Goal: Task Accomplishment & Management: Complete application form

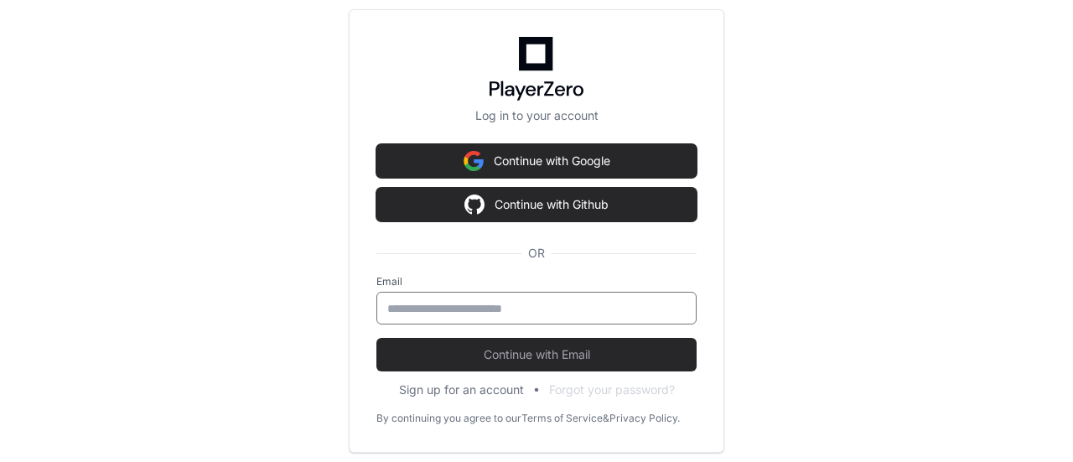
click at [486, 309] on input "email" at bounding box center [536, 308] width 298 height 17
type input "**********"
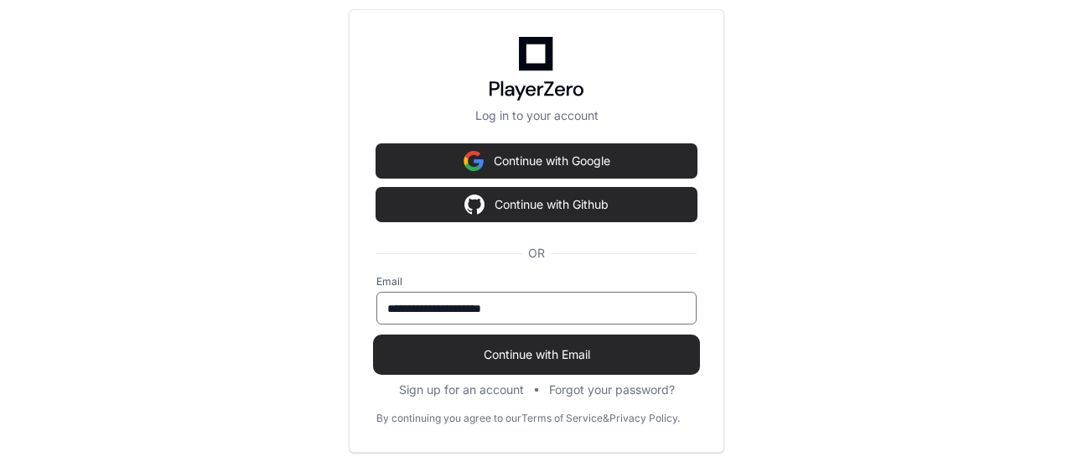
click at [483, 353] on span "Continue with Email" at bounding box center [536, 354] width 320 height 17
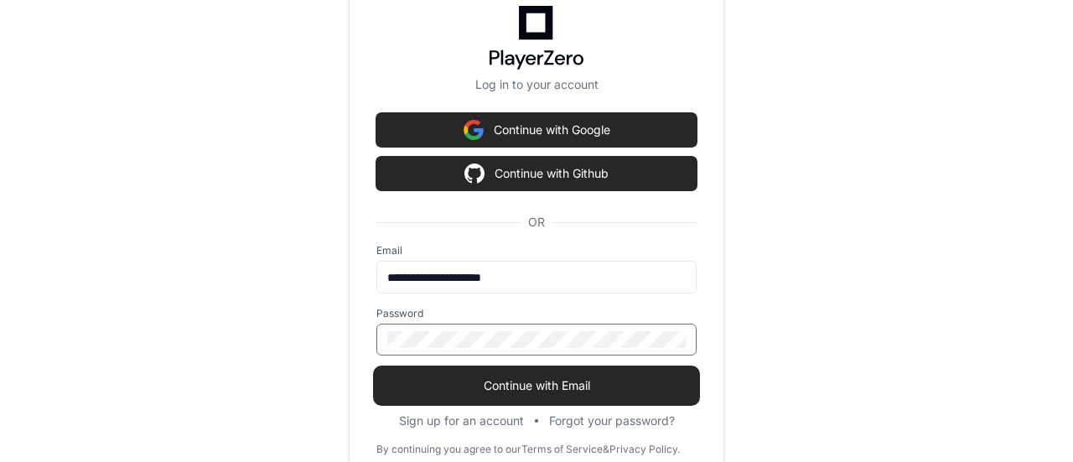
click at [376, 369] on button "Continue with Email" at bounding box center [536, 386] width 320 height 34
